Goal: Check status

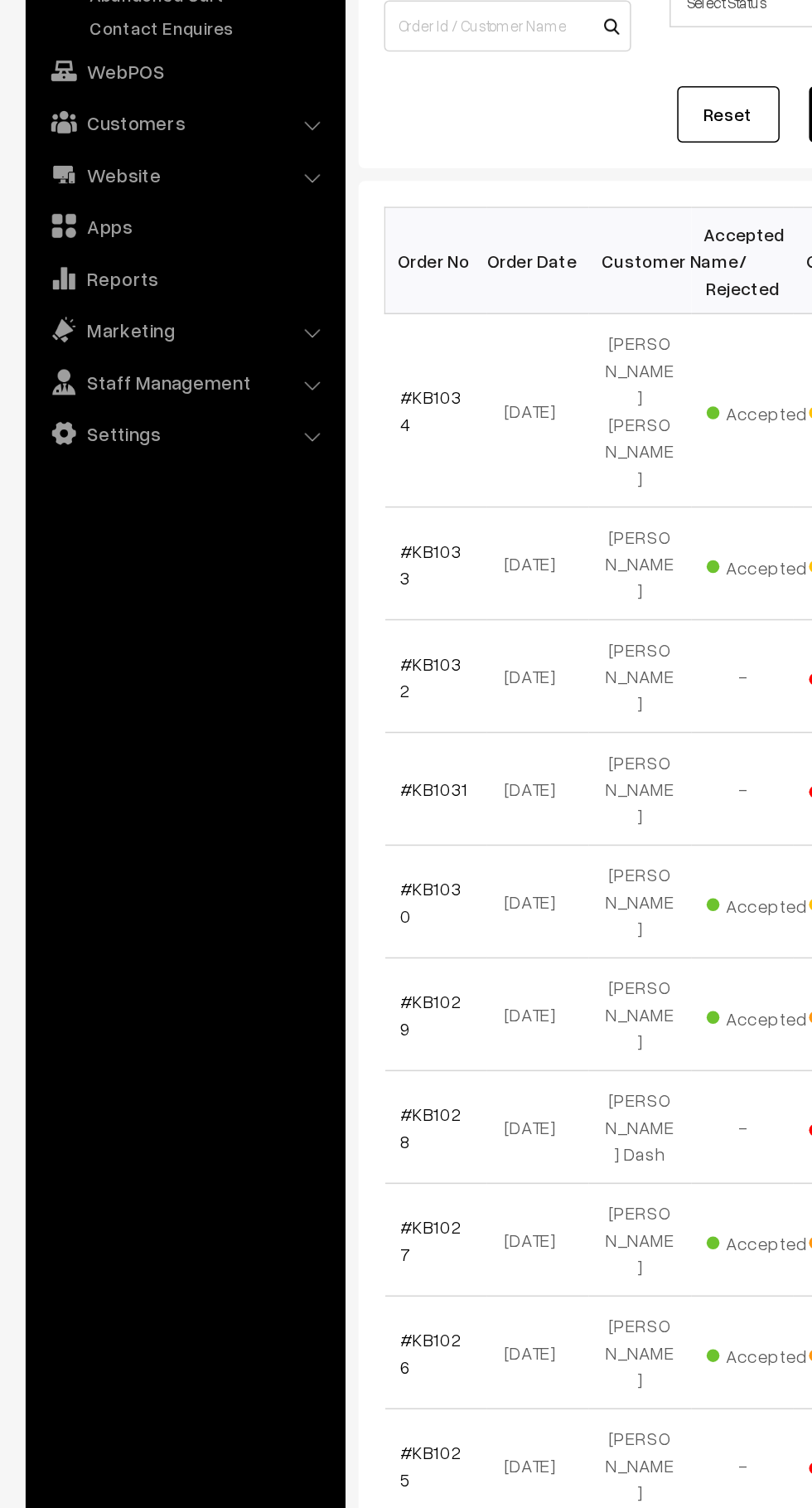
click at [279, 459] on link "#KB1034" at bounding box center [279, 474] width 40 height 31
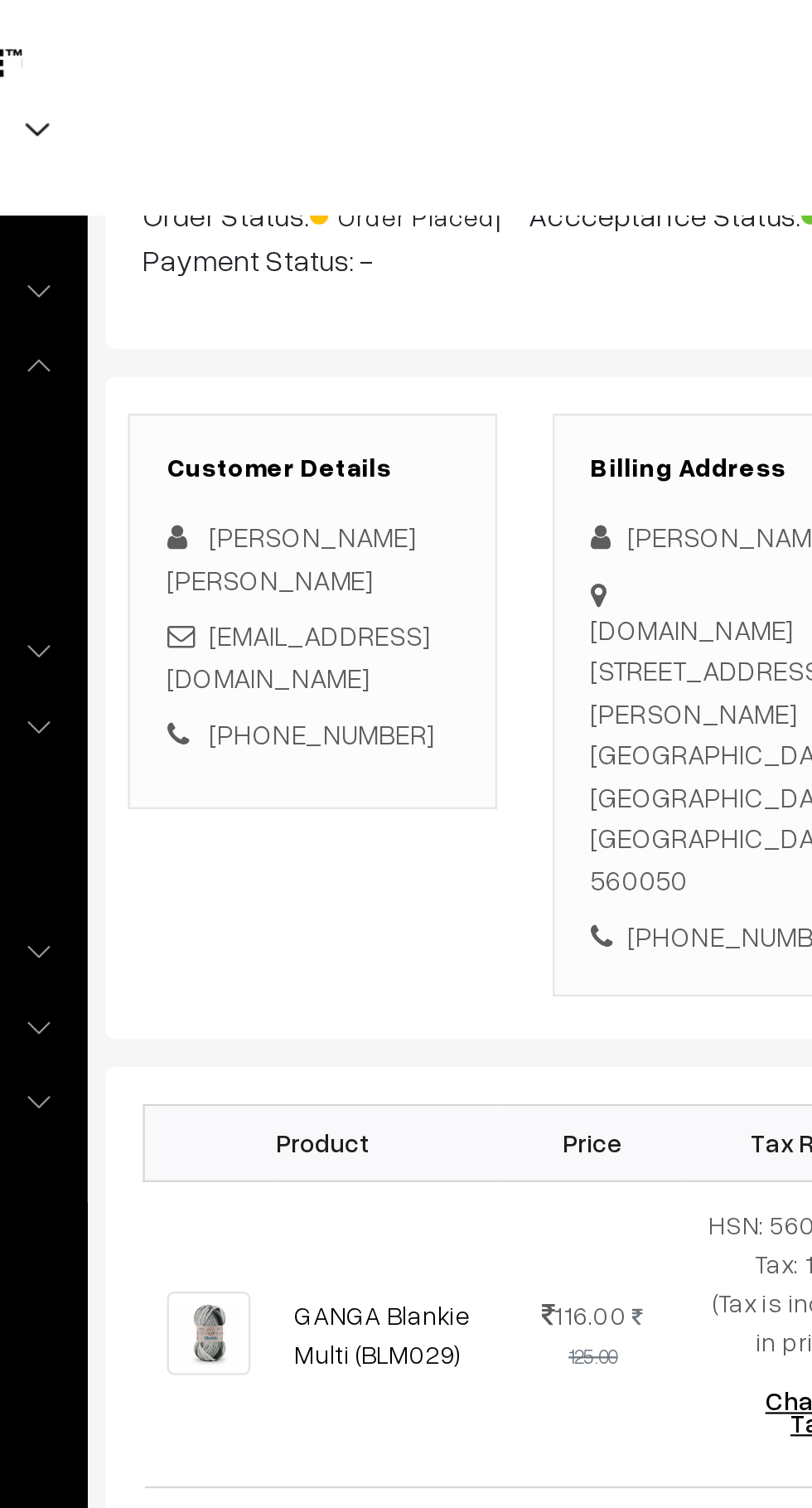
scroll to position [136, 0]
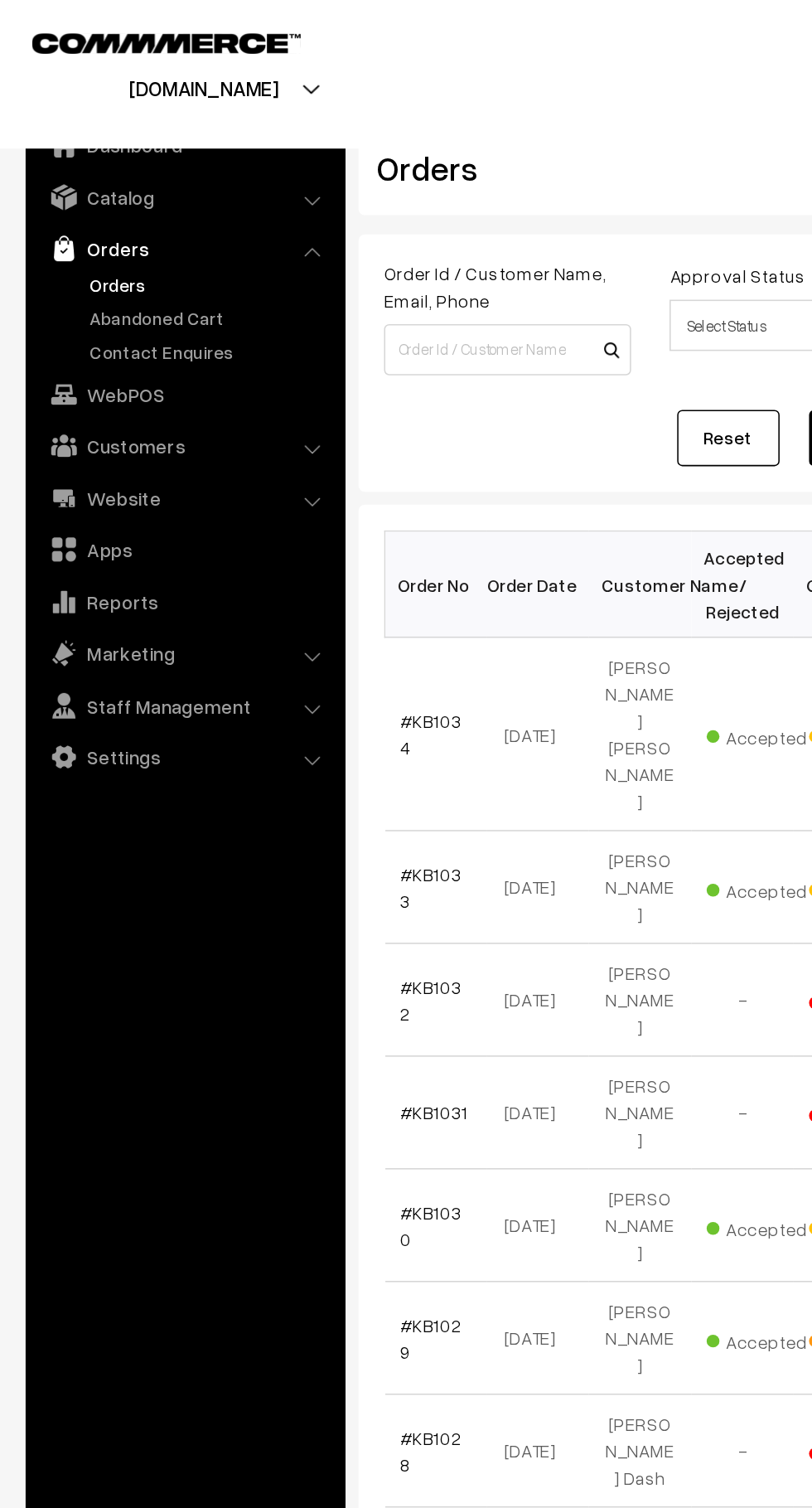
click at [127, 206] on link "Abandoned Cart" at bounding box center [136, 206] width 164 height 18
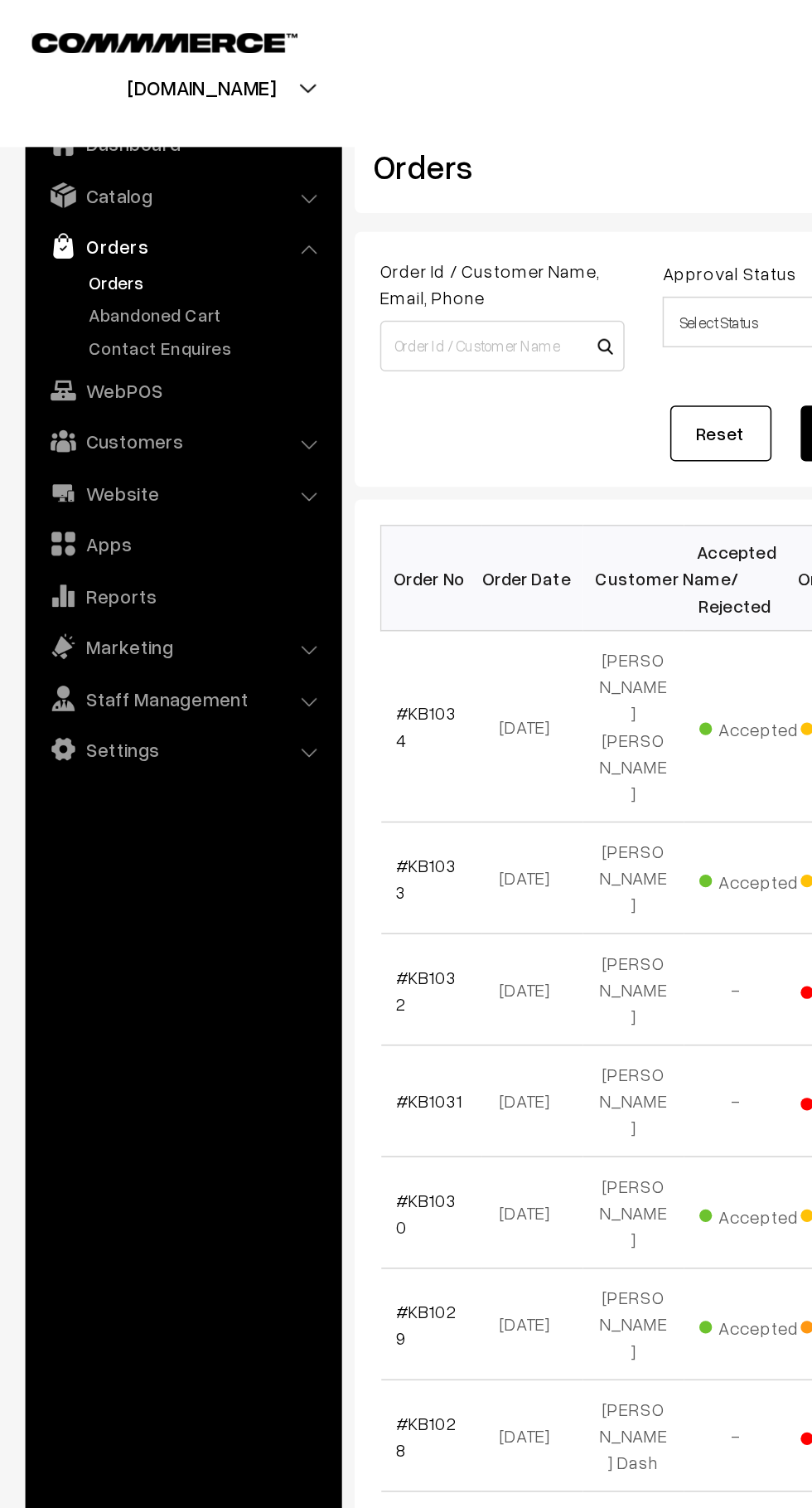
click at [142, 200] on link "Abandoned Cart" at bounding box center [136, 206] width 164 height 18
